Goal: Submit feedback/report problem: Submit feedback/report problem

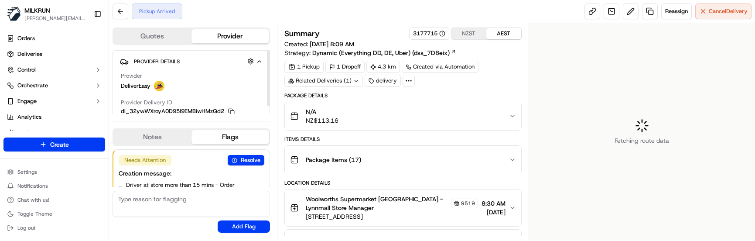
scroll to position [27, 0]
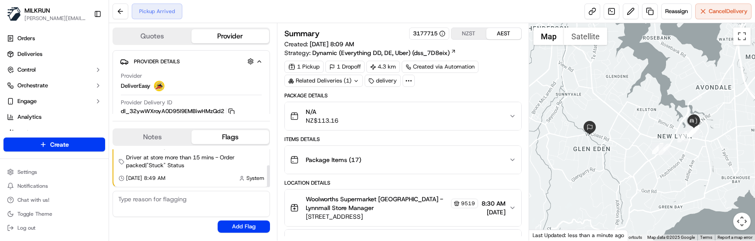
click at [139, 134] on button "Notes" at bounding box center [152, 137] width 78 height 14
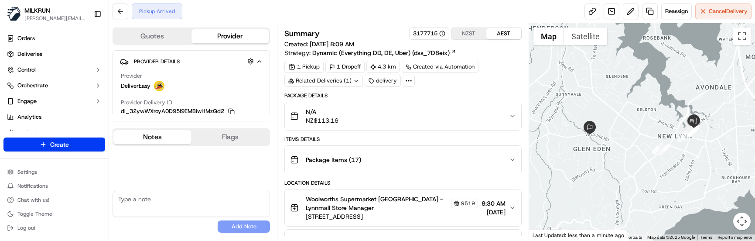
click at [162, 207] on textarea at bounding box center [191, 204] width 157 height 26
paste textarea "Good XXXX Team🌞️ Please can you deliver this order ASAP as the customer has bee…"
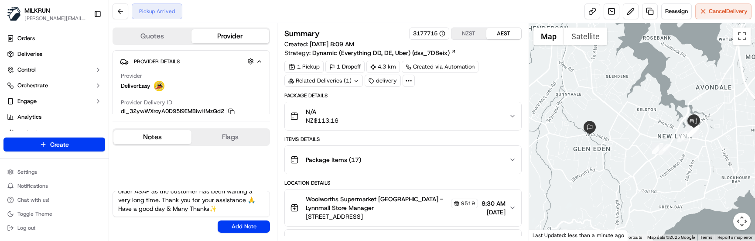
scroll to position [0, 0]
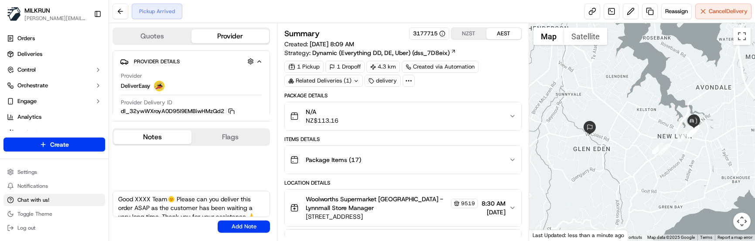
drag, startPoint x: 151, startPoint y: 199, endPoint x: 99, endPoint y: 198, distance: 52.8
click at [99, 198] on div "MILKRUN marcellina.berwick@woolworths.co.nz Toggle Sidebar Orders Deliveries Co…" at bounding box center [377, 120] width 755 height 241
type textarea "Morena & Good Morning Team🌞️ Please can you deliver this order ASAP as the cust…"
click at [223, 227] on button "Add Note" at bounding box center [244, 226] width 52 height 12
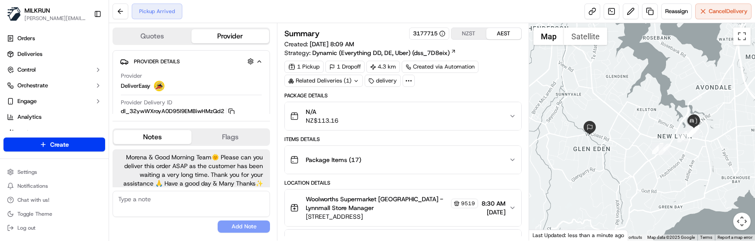
scroll to position [11, 0]
drag, startPoint x: 182, startPoint y: 227, endPoint x: 195, endPoint y: 218, distance: 15.6
click at [183, 227] on div "No results found Add Note" at bounding box center [191, 212] width 157 height 42
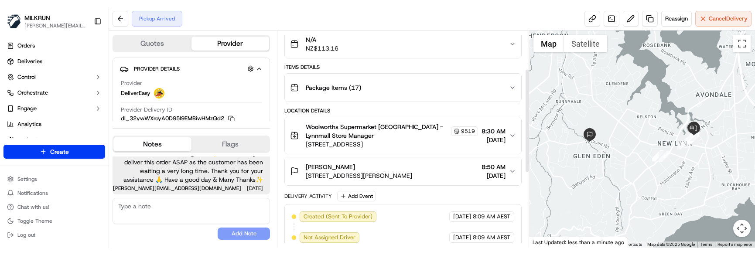
scroll to position [79, 0]
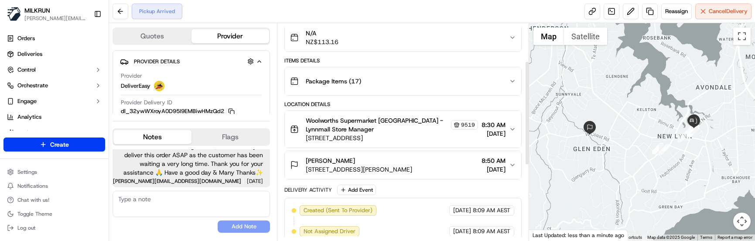
drag, startPoint x: 527, startPoint y: 153, endPoint x: 525, endPoint y: 148, distance: 4.9
click at [526, 148] on div at bounding box center [527, 113] width 3 height 102
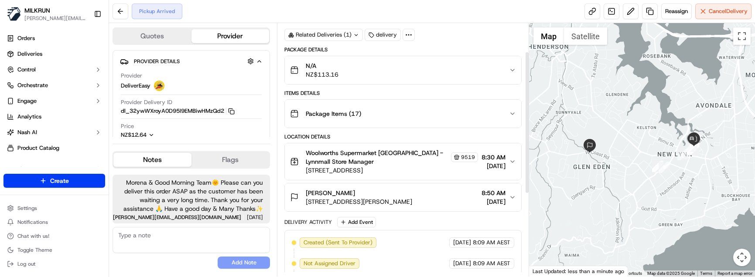
scroll to position [51, 0]
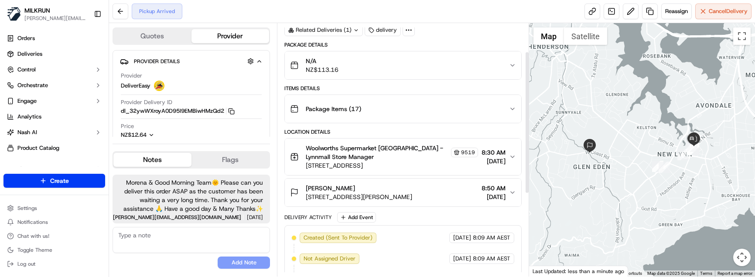
drag, startPoint x: 528, startPoint y: 184, endPoint x: 519, endPoint y: 118, distance: 66.9
click at [526, 118] on div at bounding box center [527, 122] width 3 height 141
drag, startPoint x: 177, startPoint y: 263, endPoint x: 174, endPoint y: 188, distance: 75.1
click at [177, 240] on div "No results found Add Note" at bounding box center [191, 248] width 157 height 42
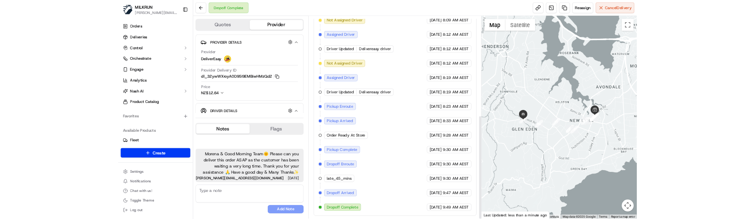
scroll to position [280, 0]
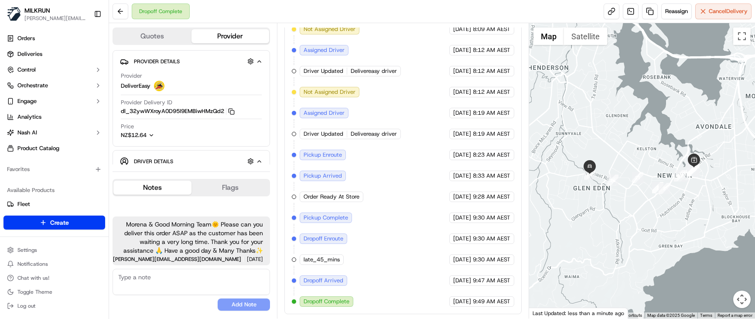
click at [177, 240] on div "No results found Add Note" at bounding box center [191, 290] width 157 height 42
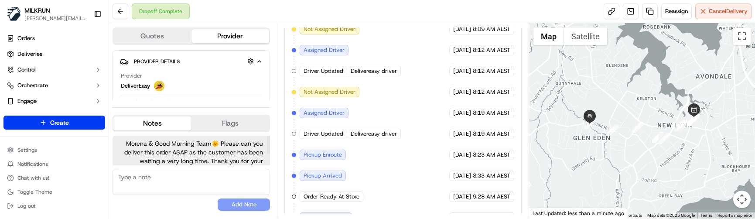
click at [172, 190] on textarea at bounding box center [191, 182] width 157 height 26
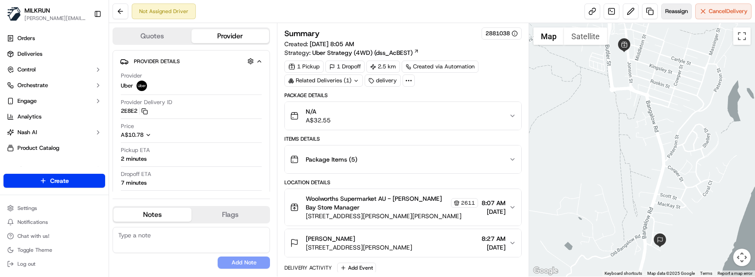
click at [669, 12] on span "Reassign" at bounding box center [676, 11] width 23 height 8
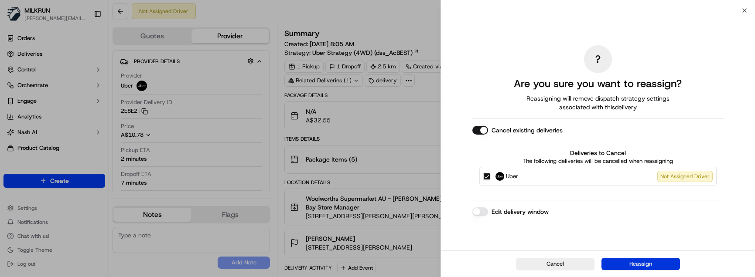
click at [624, 266] on button "Reassign" at bounding box center [640, 264] width 79 height 12
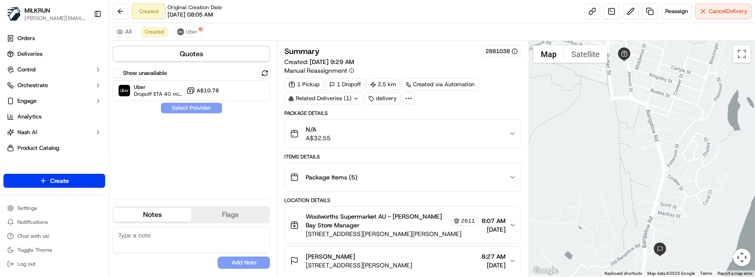
click at [137, 73] on label "Show unavailable" at bounding box center [145, 73] width 44 height 8
click at [121, 73] on button "Show unavailable" at bounding box center [117, 73] width 9 height 9
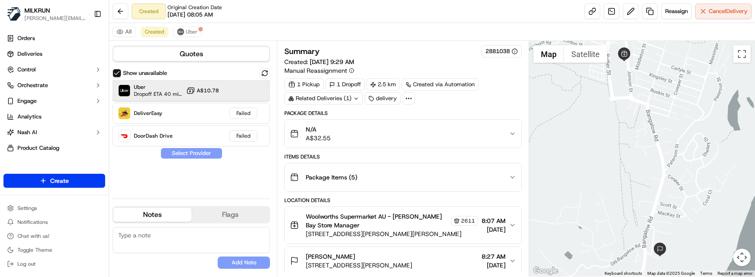
click at [170, 89] on span "Uber" at bounding box center [158, 87] width 49 height 7
click at [193, 153] on button "Assign Provider" at bounding box center [192, 153] width 62 height 10
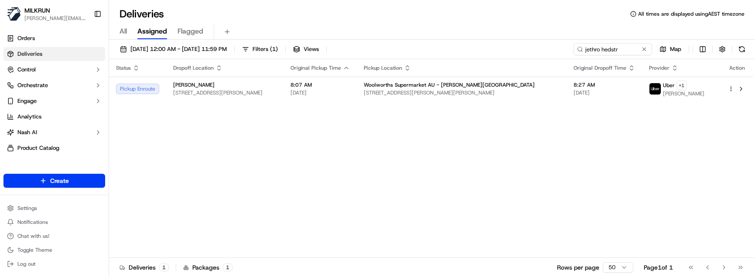
click at [422, 252] on div "Status Dropoff Location Original Pickup Time Pickup Location Original Dropoff T…" at bounding box center [431, 158] width 644 height 199
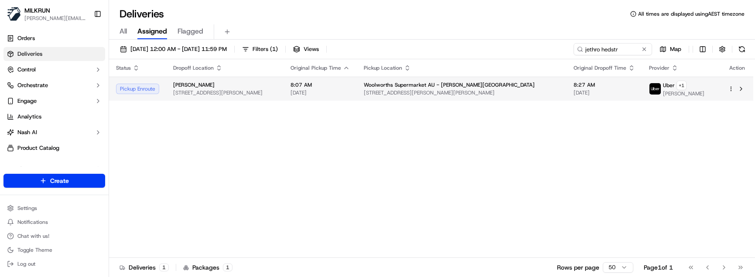
click at [350, 92] on span "[DATE]" at bounding box center [319, 92] width 59 height 7
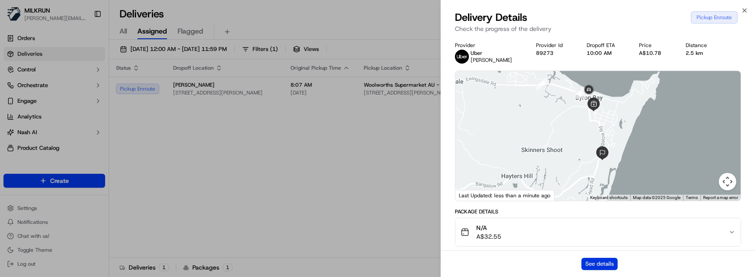
click at [608, 260] on button "See details" at bounding box center [599, 264] width 36 height 12
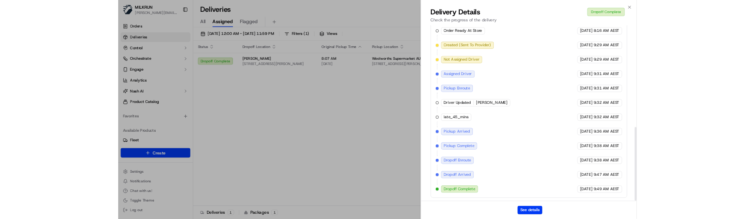
scroll to position [353, 0]
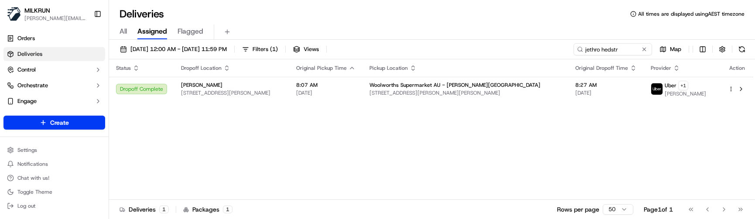
drag, startPoint x: 646, startPoint y: 48, endPoint x: 609, endPoint y: 34, distance: 39.0
click at [644, 48] on button at bounding box center [644, 49] width 9 height 9
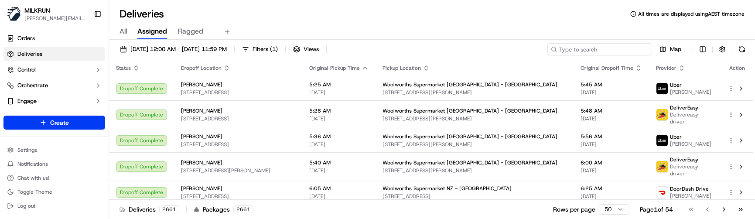
click at [598, 48] on input at bounding box center [599, 49] width 105 height 12
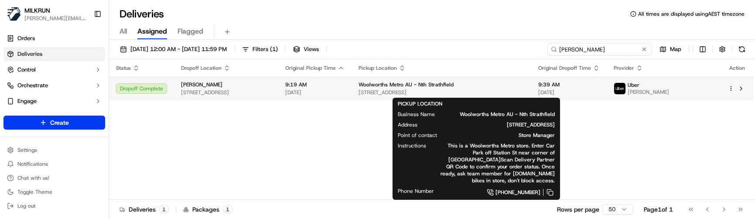
type input "despina bakis"
click at [506, 90] on span "[STREET_ADDRESS]" at bounding box center [442, 92] width 166 height 7
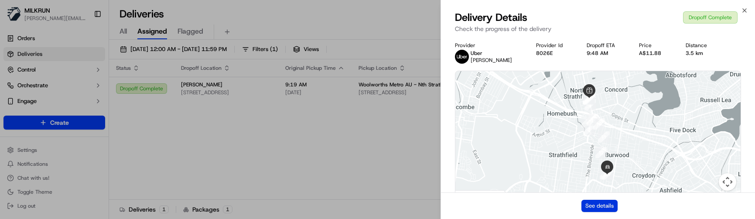
click at [594, 210] on button "See details" at bounding box center [599, 206] width 36 height 12
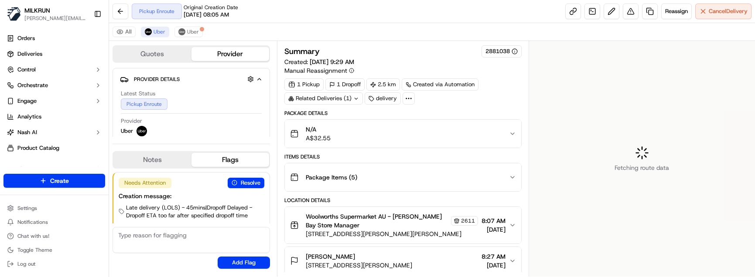
scroll to position [14, 0]
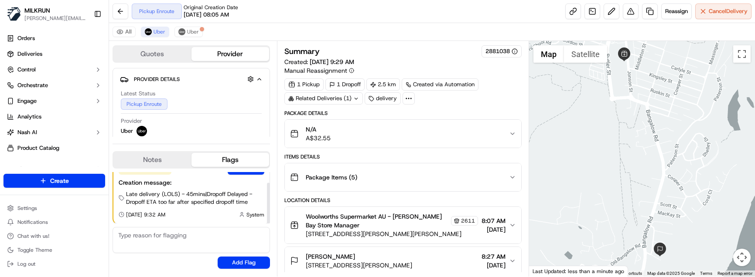
drag, startPoint x: 147, startPoint y: 162, endPoint x: 163, endPoint y: 178, distance: 22.2
click at [147, 162] on button "Notes" at bounding box center [152, 160] width 78 height 14
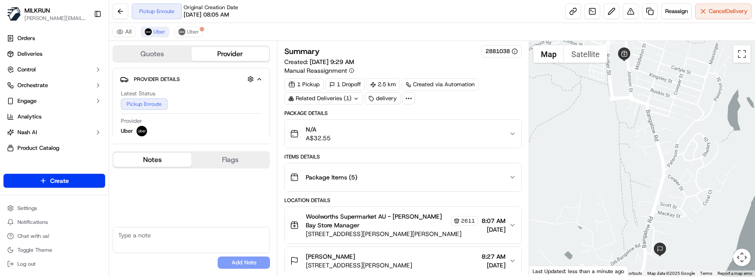
click at [160, 240] on textarea at bounding box center [191, 240] width 157 height 26
paste textarea "Good XXXX Team🌞️ Please can you deliver this order ASAP as the customer has bee…"
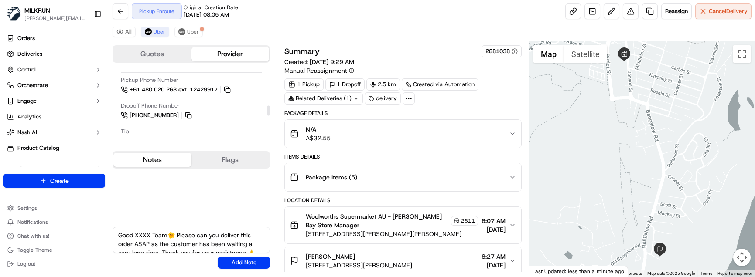
scroll to position [218, 0]
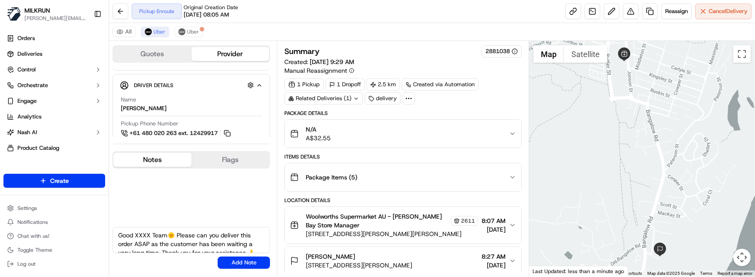
drag, startPoint x: 168, startPoint y: 236, endPoint x: 135, endPoint y: 232, distance: 33.8
click at [135, 232] on textarea "Good XXXX Team🌞️ Please can you deliver this order ASAP as the customer has bee…" at bounding box center [191, 240] width 157 height 26
type textarea "Good Morning Kalif🌞️ Please can you deliver this order ASAP as the customer has…"
click at [226, 256] on div "Good Morning Kalif🌞️ Please can you deliver this order ASAP as the customer has…" at bounding box center [191, 248] width 157 height 42
click at [237, 261] on button "Add Note" at bounding box center [244, 263] width 52 height 12
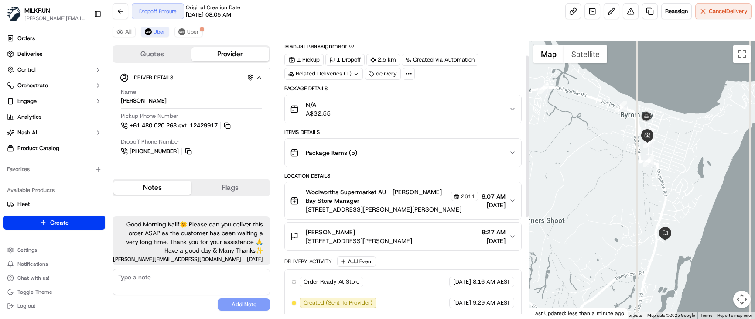
scroll to position [24, 0]
drag, startPoint x: 528, startPoint y: 208, endPoint x: 516, endPoint y: 159, distance: 50.8
click at [526, 159] on div at bounding box center [527, 136] width 3 height 161
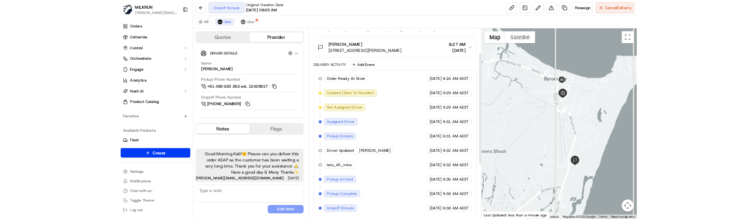
scroll to position [194, 0]
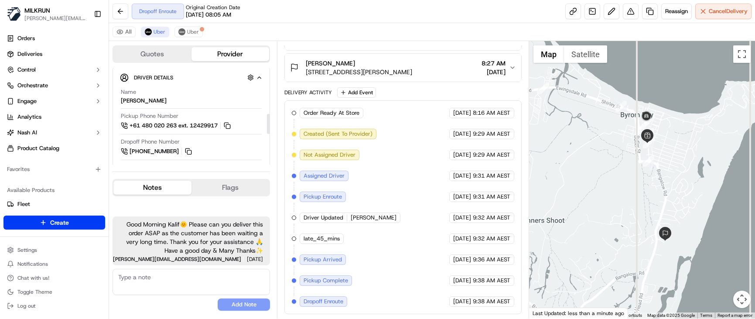
drag, startPoint x: 167, startPoint y: 298, endPoint x: 175, endPoint y: 294, distance: 8.2
click at [167, 277] on div "No results found Add Note" at bounding box center [191, 290] width 157 height 42
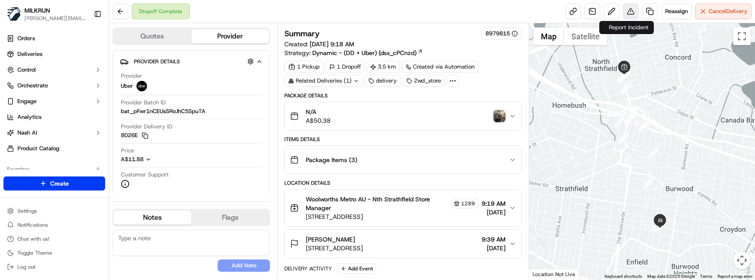
click at [626, 12] on button at bounding box center [631, 11] width 16 height 16
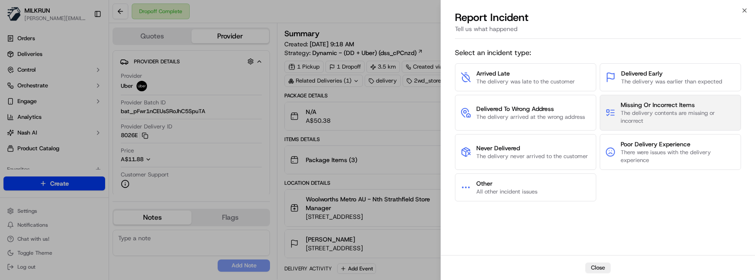
click at [618, 122] on button "Missing Or Incorrect Items The delivery contents are missing or incorrect" at bounding box center [670, 113] width 141 height 36
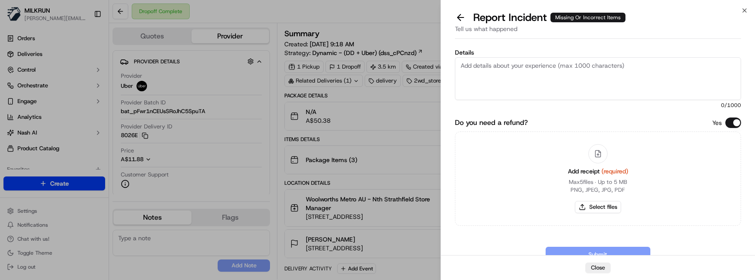
click at [637, 67] on textarea "Details" at bounding box center [598, 78] width 286 height 43
paste textarea "Customer received incorrect order. Store confirmed driver did collect order fro…"
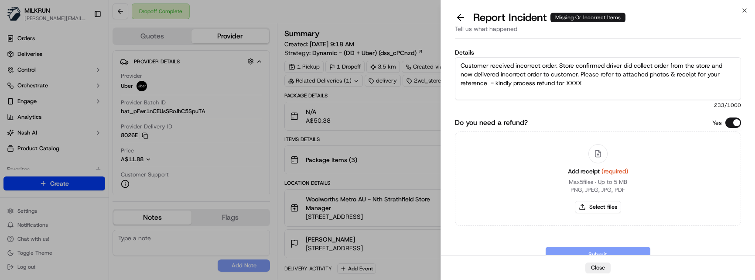
drag, startPoint x: 586, startPoint y: 87, endPoint x: 567, endPoint y: 87, distance: 19.2
click at [567, 87] on textarea "Customer received incorrect order. Store confirmed driver did collect order fro…" at bounding box center [598, 78] width 286 height 43
click at [568, 85] on textarea "Customer received incorrect order. Store confirmed driver did collect order fro…" at bounding box center [598, 78] width 286 height 43
type textarea "Customer received incorrect order. Store confirmed driver did collect order fro…"
click at [606, 205] on button "Select files" at bounding box center [598, 207] width 46 height 12
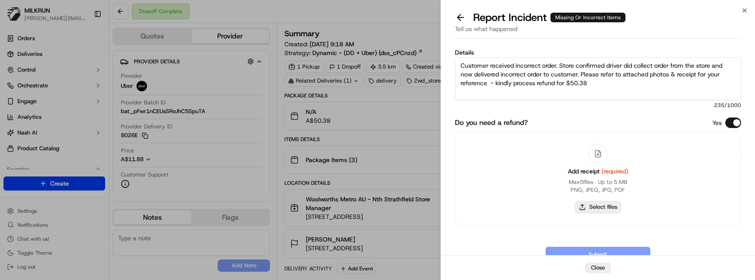
type input "C:\fakepath\[PERSON_NAME] - MILKRUN Order Receipt.pdf"
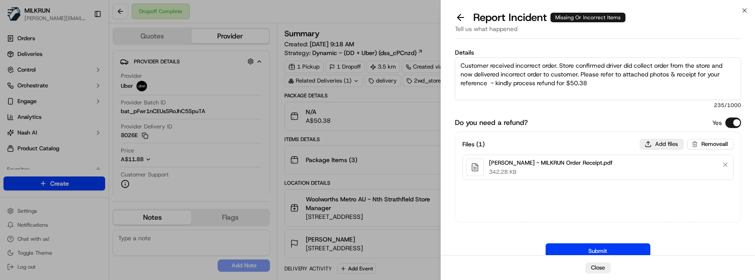
click at [662, 145] on button "Add files" at bounding box center [662, 144] width 44 height 10
type input "C:\fakepath\[PERSON_NAME] order received_1.png"
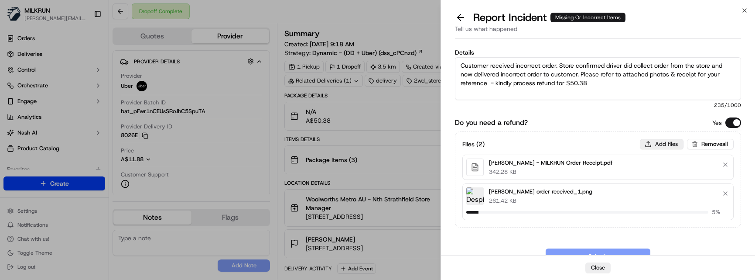
click at [661, 144] on button "Add files" at bounding box center [662, 144] width 44 height 10
type input "C:\fakepath\[PERSON_NAME] order received_2.png"
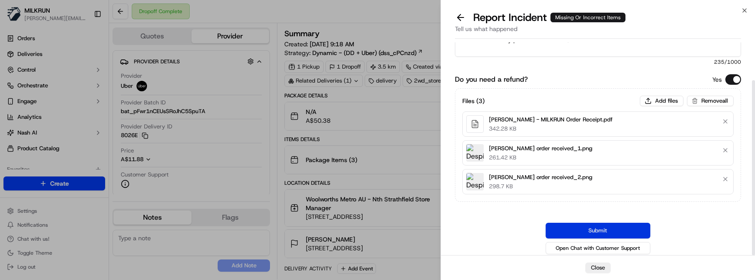
scroll to position [46, 0]
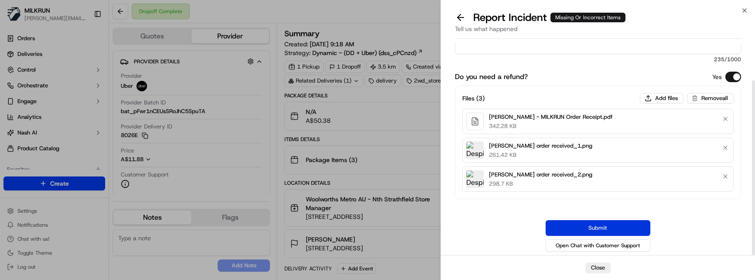
click at [571, 219] on button "Submit" at bounding box center [598, 228] width 105 height 16
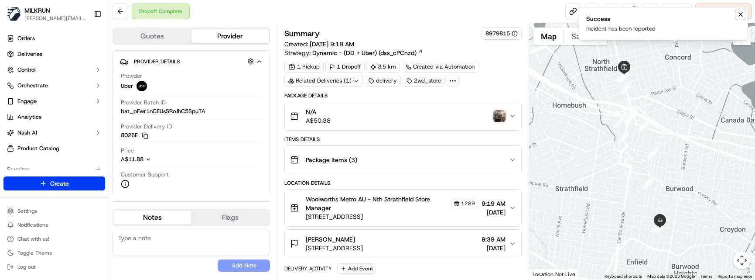
click at [738, 17] on icon "Notifications (F8)" at bounding box center [740, 14] width 7 height 7
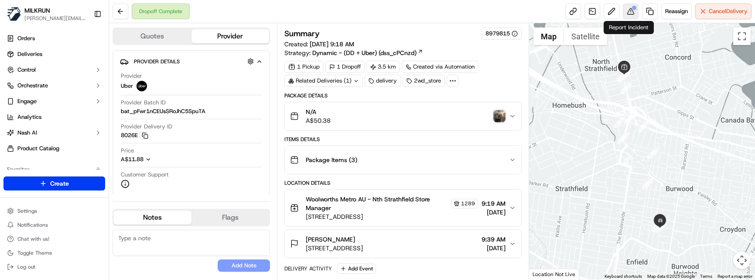
click at [631, 13] on button at bounding box center [631, 11] width 16 height 16
